Goal: Information Seeking & Learning: Learn about a topic

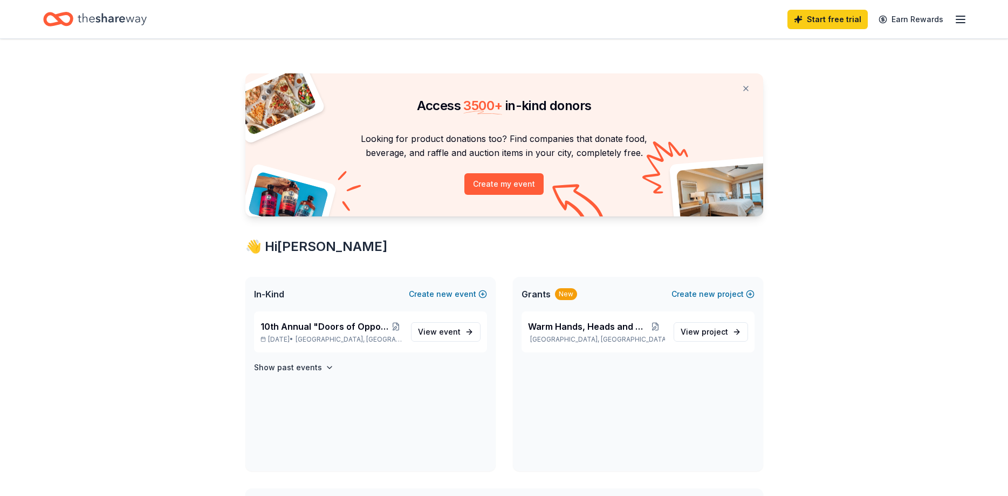
click at [959, 21] on icon "button" at bounding box center [961, 19] width 13 height 13
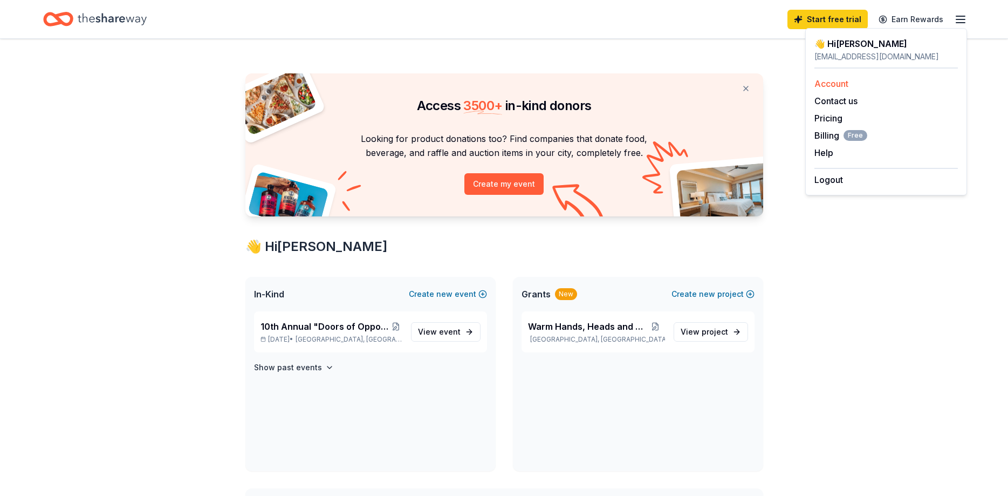
click at [830, 86] on link "Account" at bounding box center [832, 83] width 34 height 11
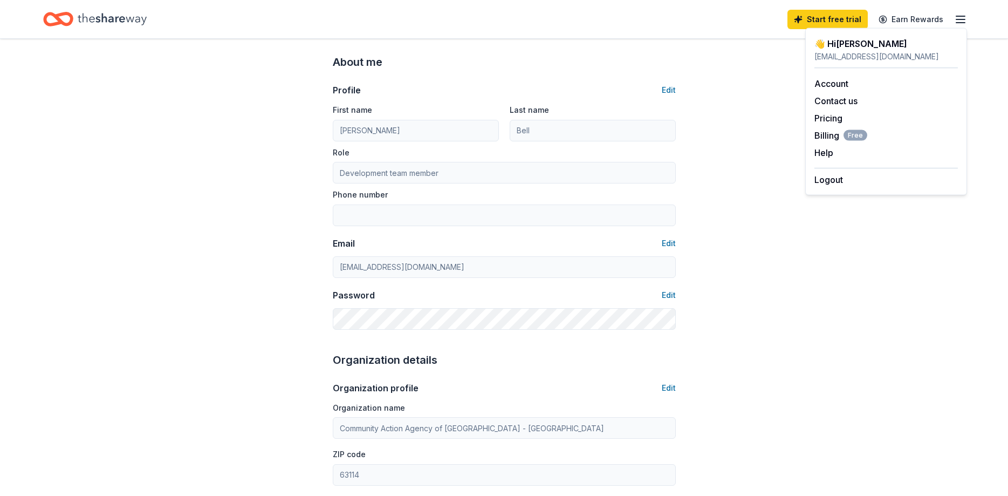
scroll to position [55, 0]
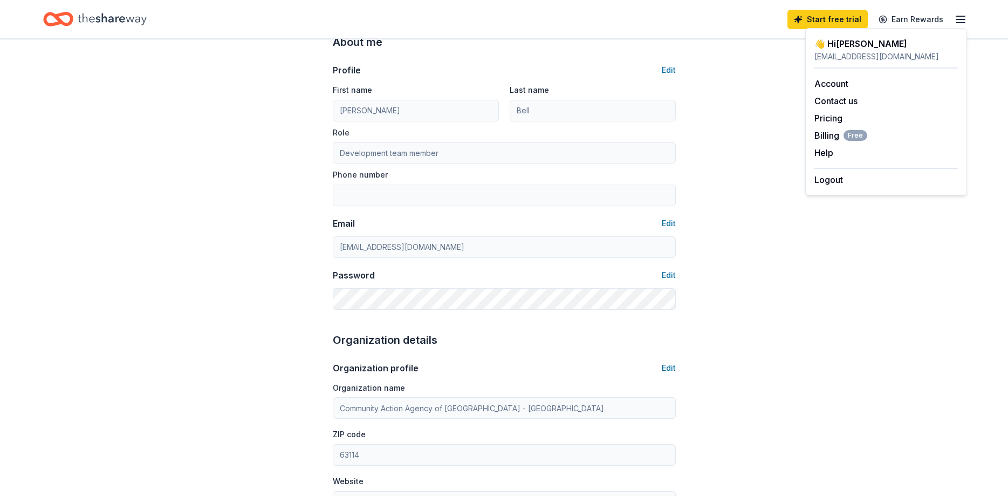
click at [106, 21] on icon "Home" at bounding box center [112, 19] width 69 height 12
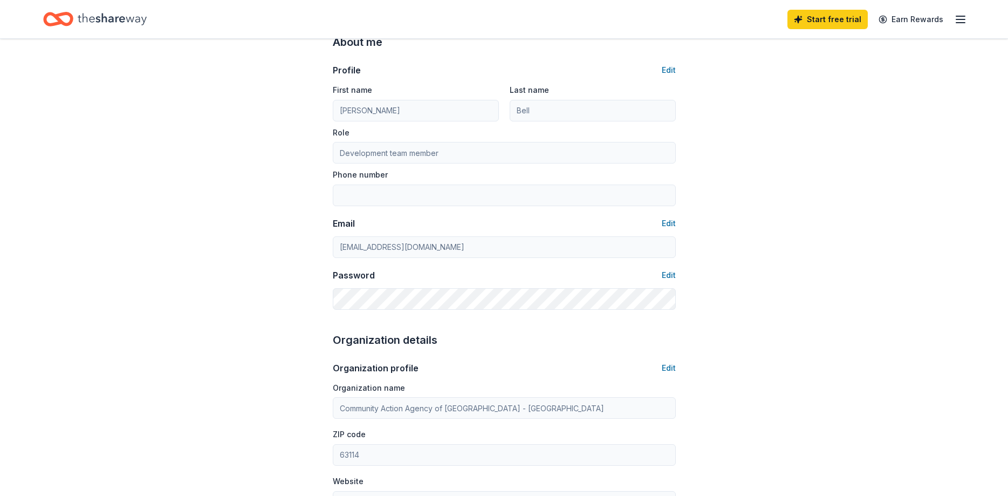
click at [103, 19] on icon "Home" at bounding box center [112, 19] width 69 height 12
click at [955, 15] on icon "button" at bounding box center [961, 19] width 13 height 13
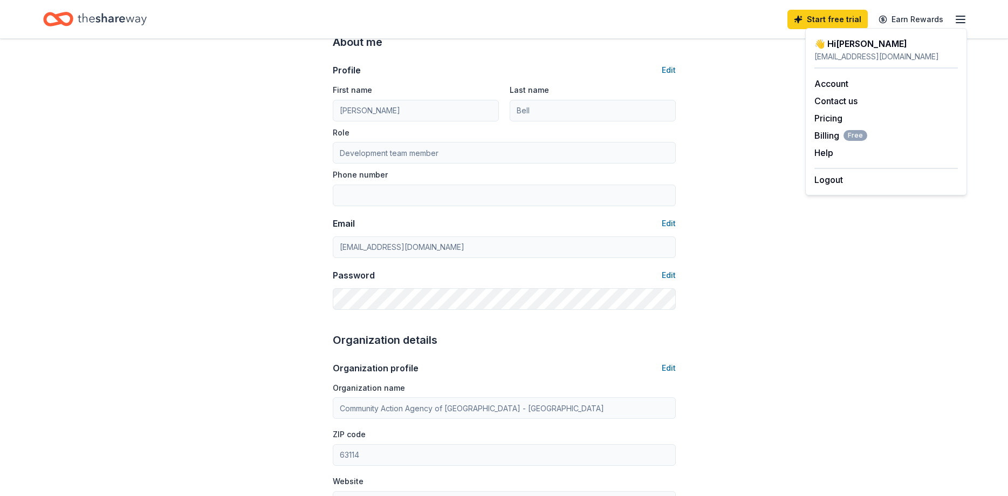
click at [745, 87] on div "Account About me Profile Edit First name [PERSON_NAME] Last name Bell Role Deve…" at bounding box center [504, 465] width 1008 height 963
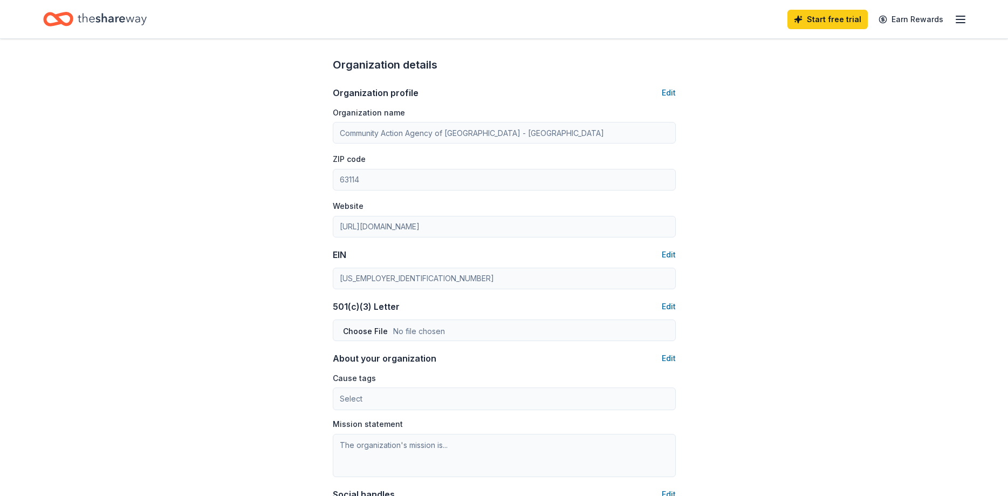
scroll to position [582, 0]
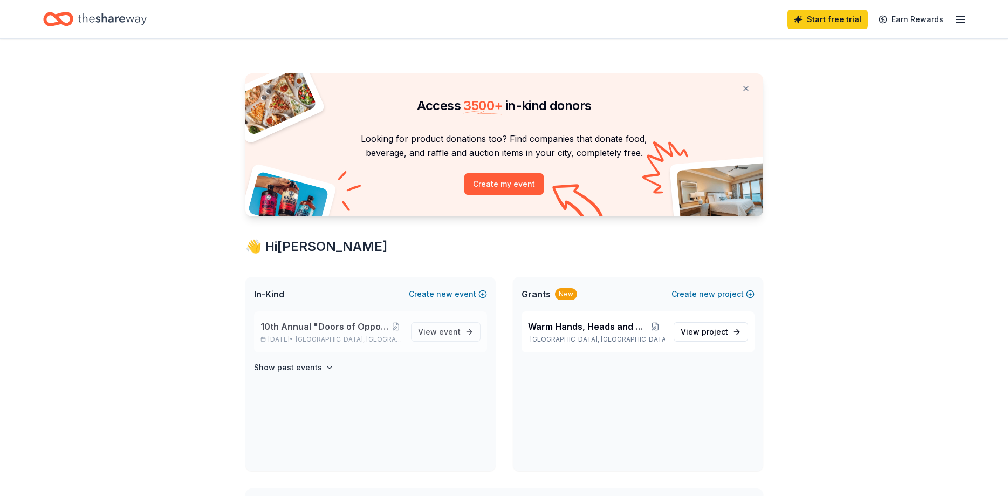
click at [337, 324] on span "10th Annual "Doors of Opportunity" Fundraising Gala" at bounding box center [325, 326] width 129 height 13
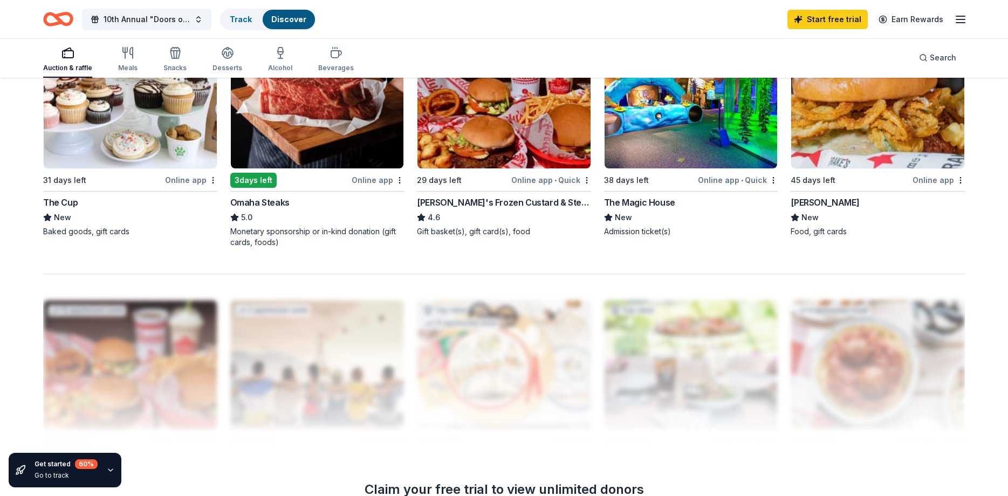
scroll to position [771, 0]
